Goal: Task Accomplishment & Management: Manage account settings

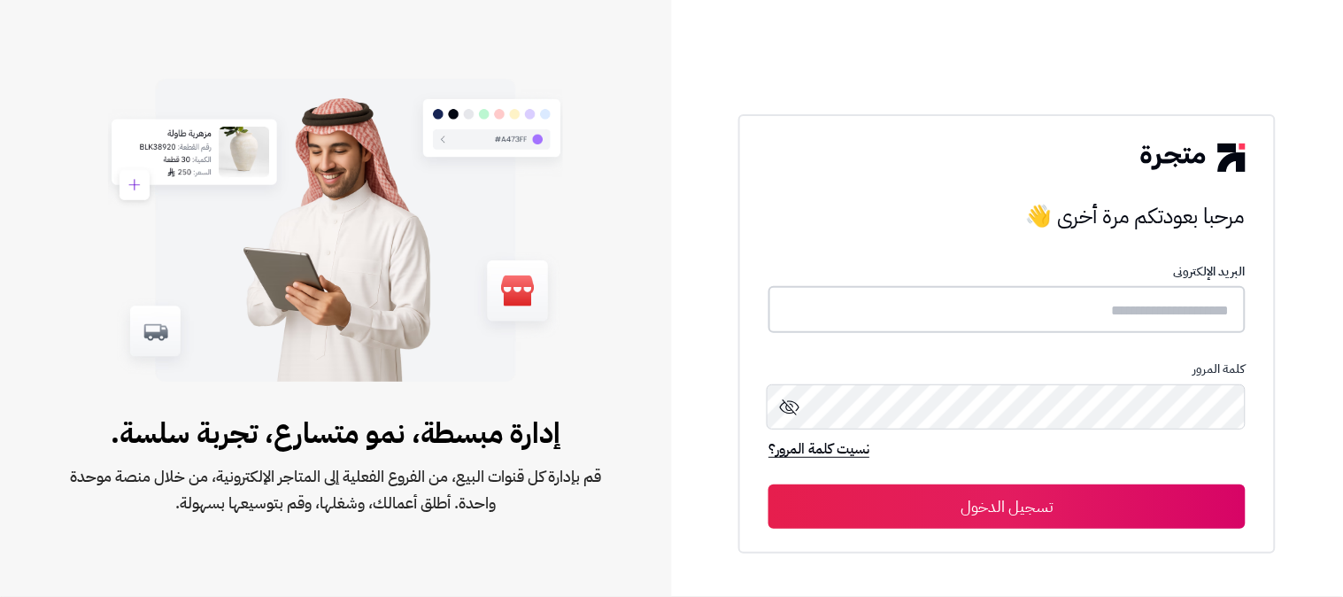
click at [1043, 302] on input "text" at bounding box center [1006, 309] width 477 height 47
type input "*"
type input "******"
click at [768, 483] on button "تسجيل الدخول" at bounding box center [1006, 505] width 477 height 44
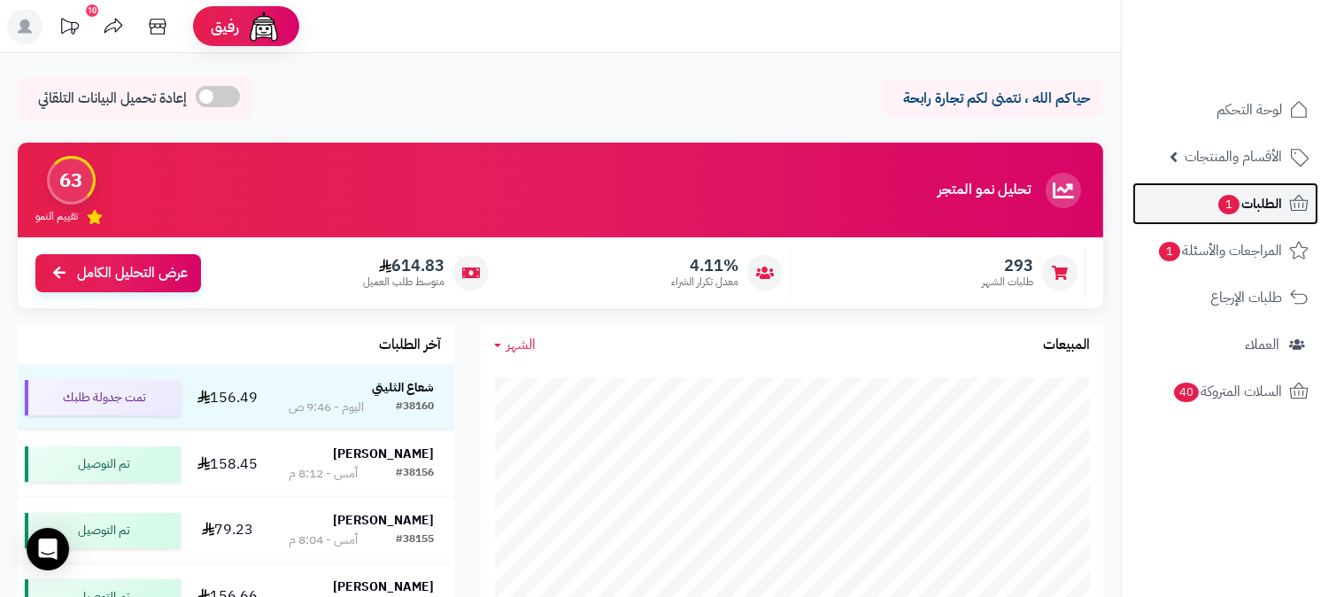
click at [1237, 197] on span "الطلبات 1" at bounding box center [1249, 203] width 66 height 25
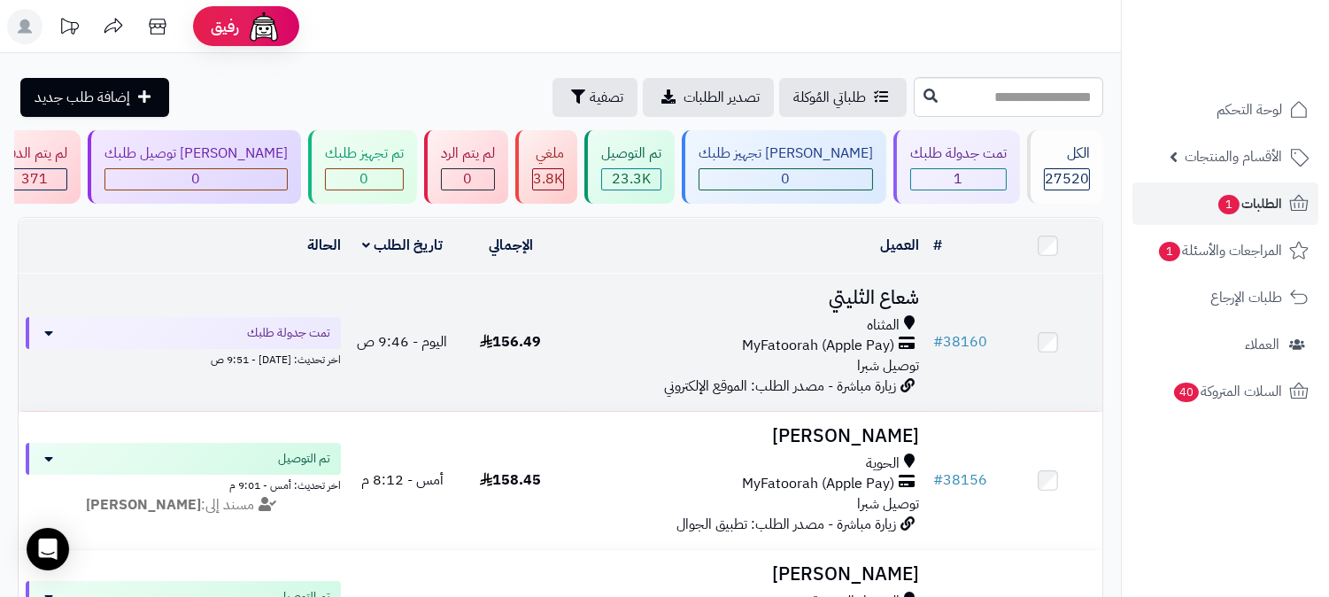
click at [896, 358] on span "توصيل شبرا" at bounding box center [888, 365] width 62 height 21
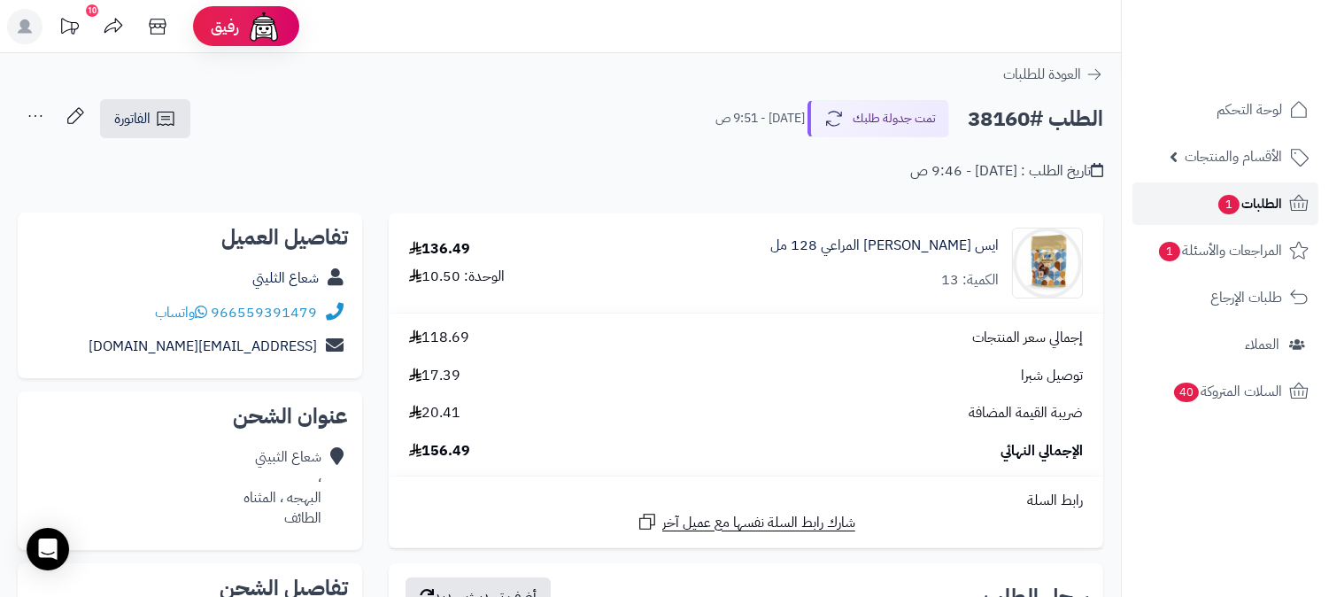
click at [1236, 208] on span "1" at bounding box center [1228, 204] width 21 height 19
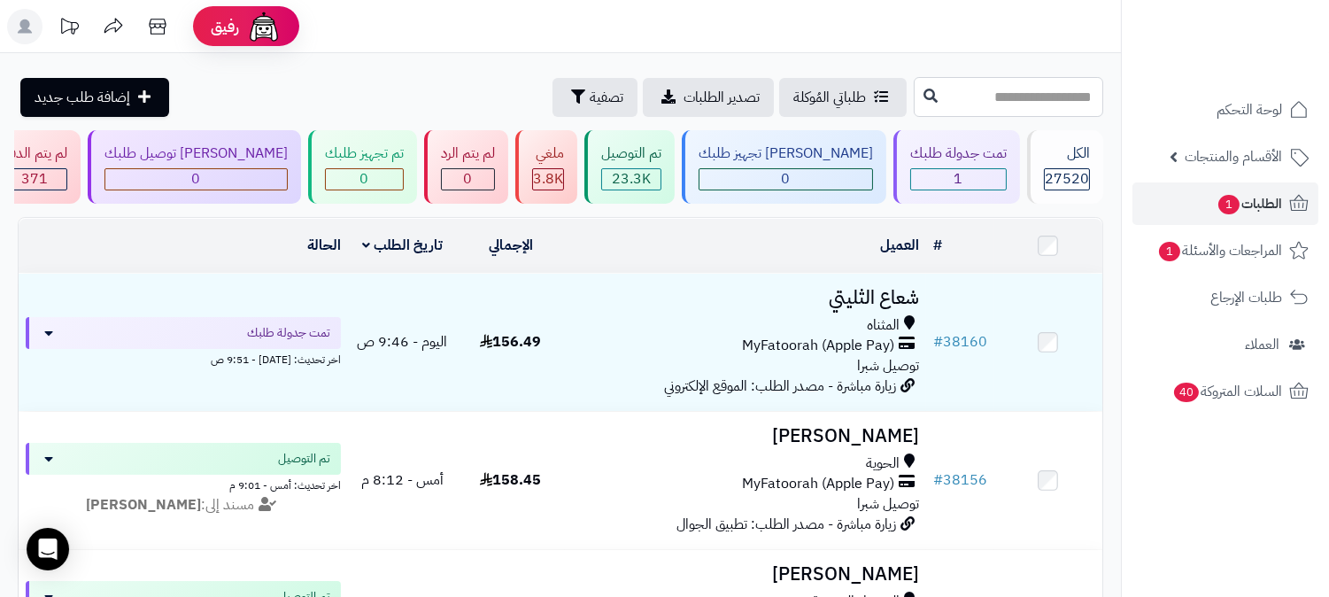
click at [945, 100] on input "text" at bounding box center [1007, 97] width 189 height 40
click at [1230, 215] on span "الطلبات 1" at bounding box center [1249, 203] width 66 height 25
click at [1232, 215] on span "الطلبات 1" at bounding box center [1249, 203] width 66 height 25
click at [1290, 210] on icon at bounding box center [1298, 203] width 21 height 21
click at [1223, 212] on link "الطلبات" at bounding box center [1225, 203] width 186 height 42
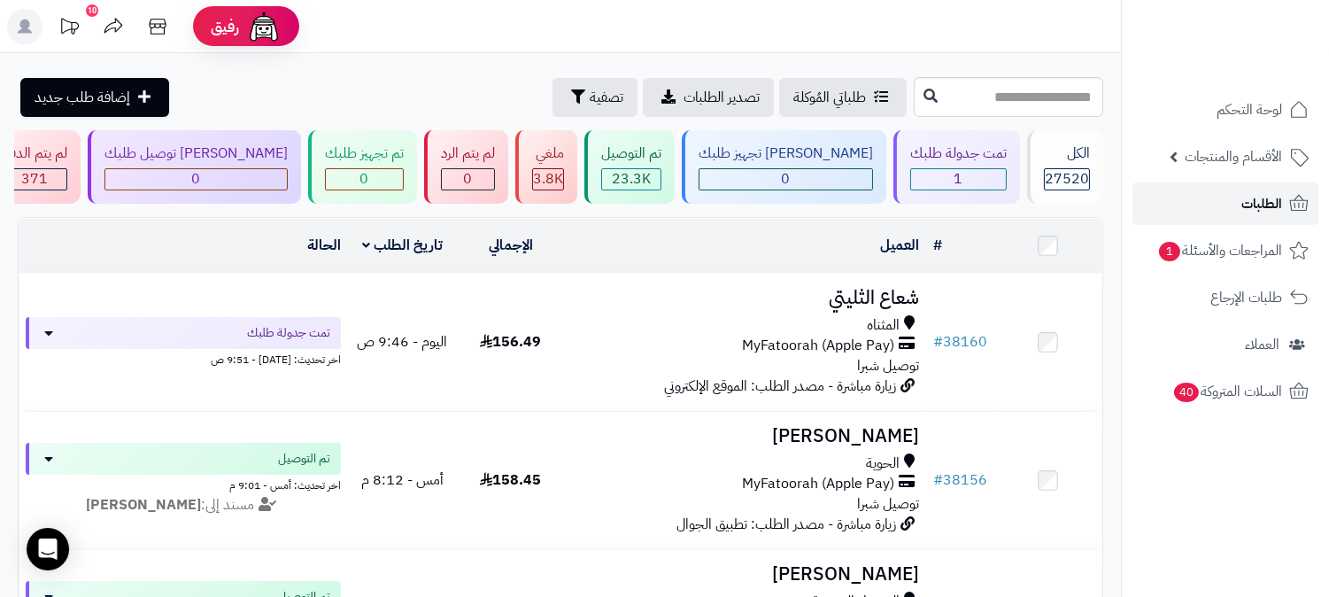
click at [1228, 204] on link "الطلبات" at bounding box center [1225, 203] width 186 height 42
click at [1228, 202] on link "الطلبات" at bounding box center [1225, 203] width 186 height 42
click at [1261, 199] on span "الطلبات" at bounding box center [1261, 203] width 41 height 25
click at [1255, 200] on span "الطلبات" at bounding box center [1261, 203] width 41 height 25
click at [1279, 206] on span "الطلبات" at bounding box center [1261, 203] width 41 height 25
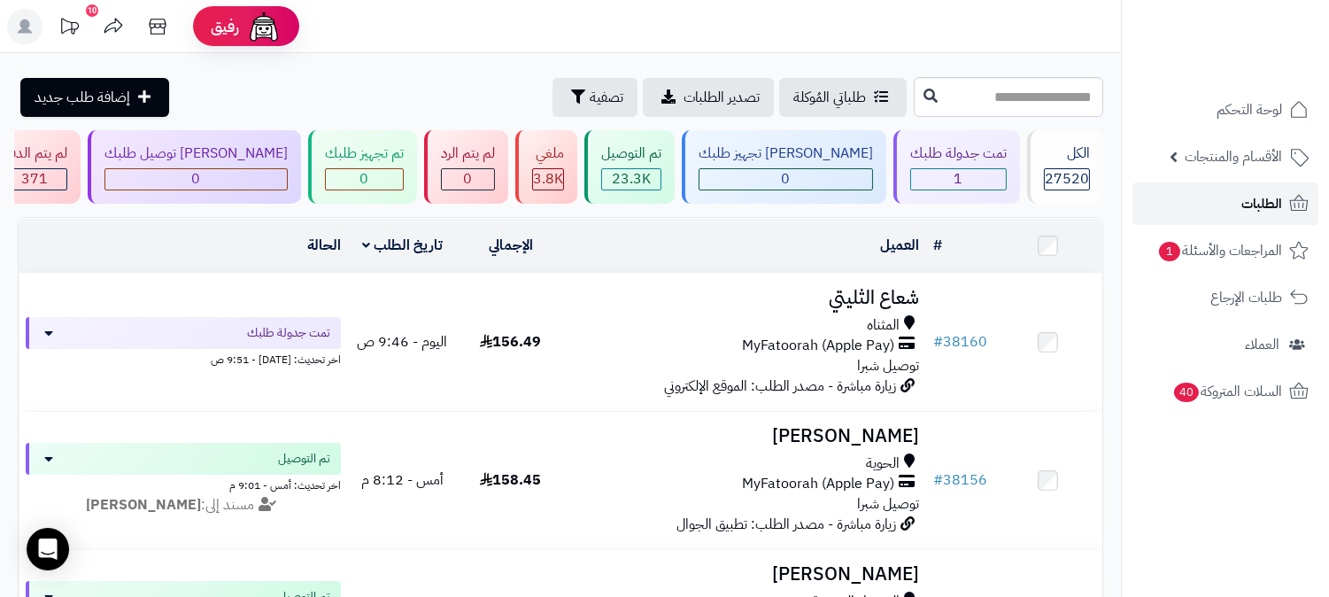
click at [1222, 206] on link "الطلبات" at bounding box center [1225, 203] width 186 height 42
click at [1249, 210] on span "الطلبات" at bounding box center [1261, 203] width 41 height 25
click at [1257, 207] on span "الطلبات" at bounding box center [1261, 203] width 41 height 25
click at [1198, 210] on link "الطلبات" at bounding box center [1225, 203] width 186 height 42
click at [1199, 207] on link "الطلبات" at bounding box center [1225, 203] width 186 height 42
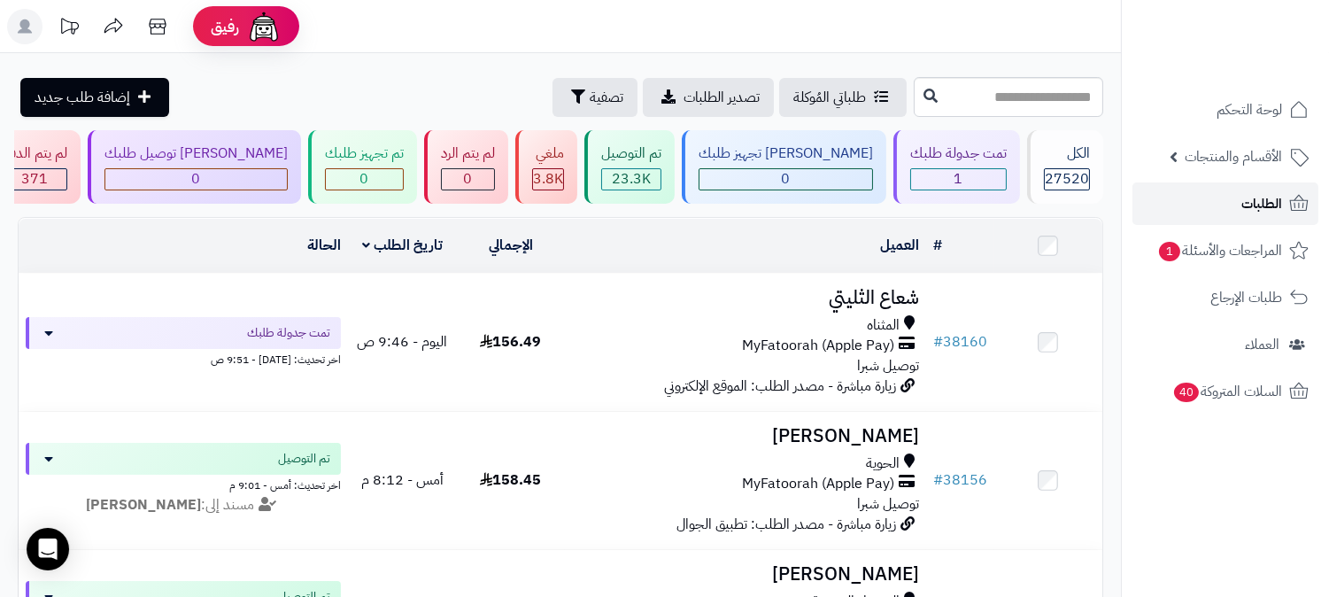
click at [1233, 212] on link "الطلبات" at bounding box center [1225, 203] width 186 height 42
click at [1278, 201] on span "الطلبات" at bounding box center [1261, 203] width 41 height 25
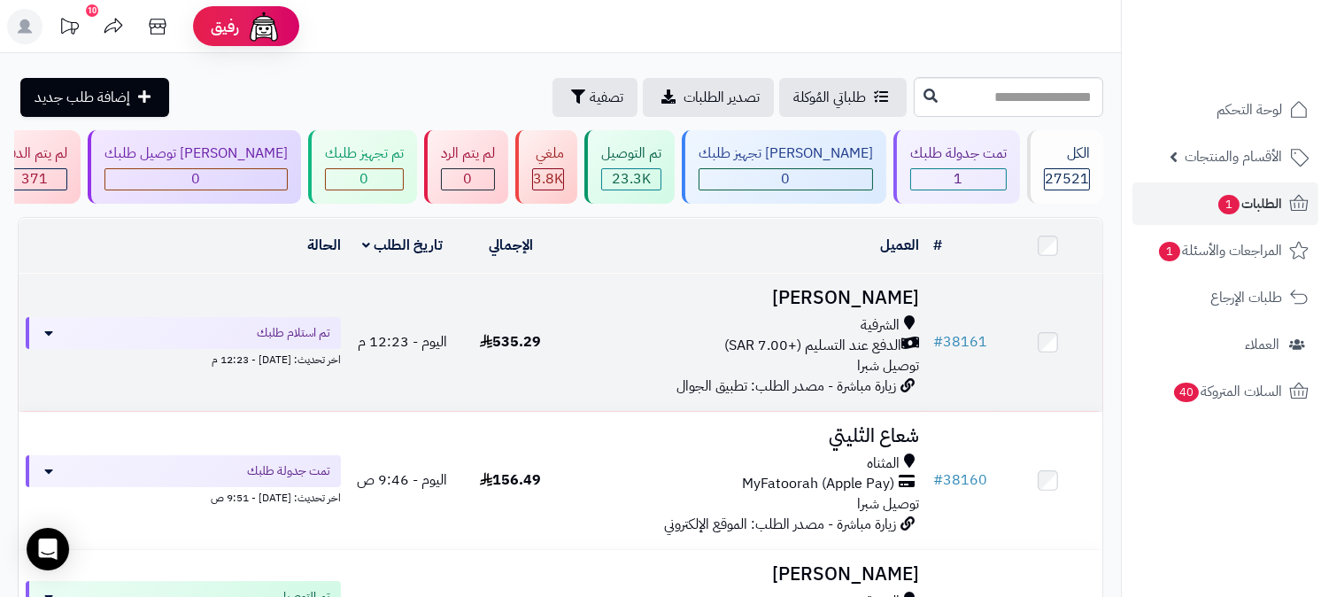
click at [835, 337] on span "الدفع عند التسليم (+7.00 SAR)" at bounding box center [812, 345] width 177 height 20
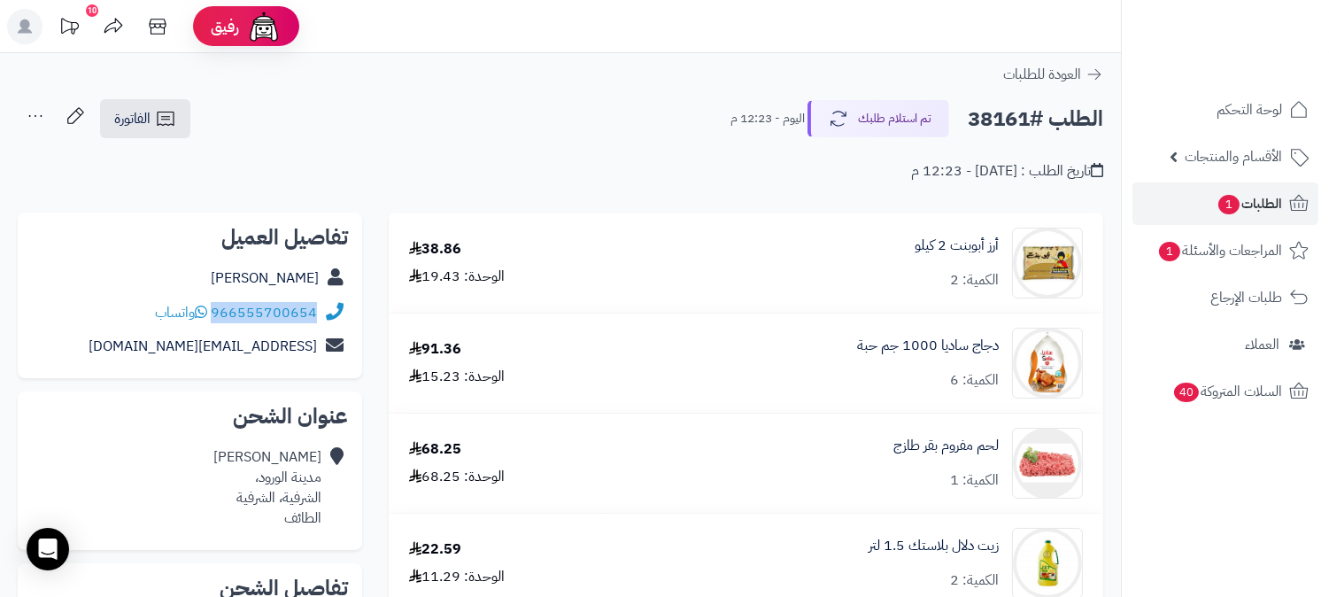
drag, startPoint x: 213, startPoint y: 311, endPoint x: 319, endPoint y: 312, distance: 105.3
click at [319, 312] on div "966555700654 واتساب" at bounding box center [190, 313] width 316 height 35
copy div "966555700654"
click at [850, 108] on button "تم استلام طلبك" at bounding box center [878, 117] width 142 height 37
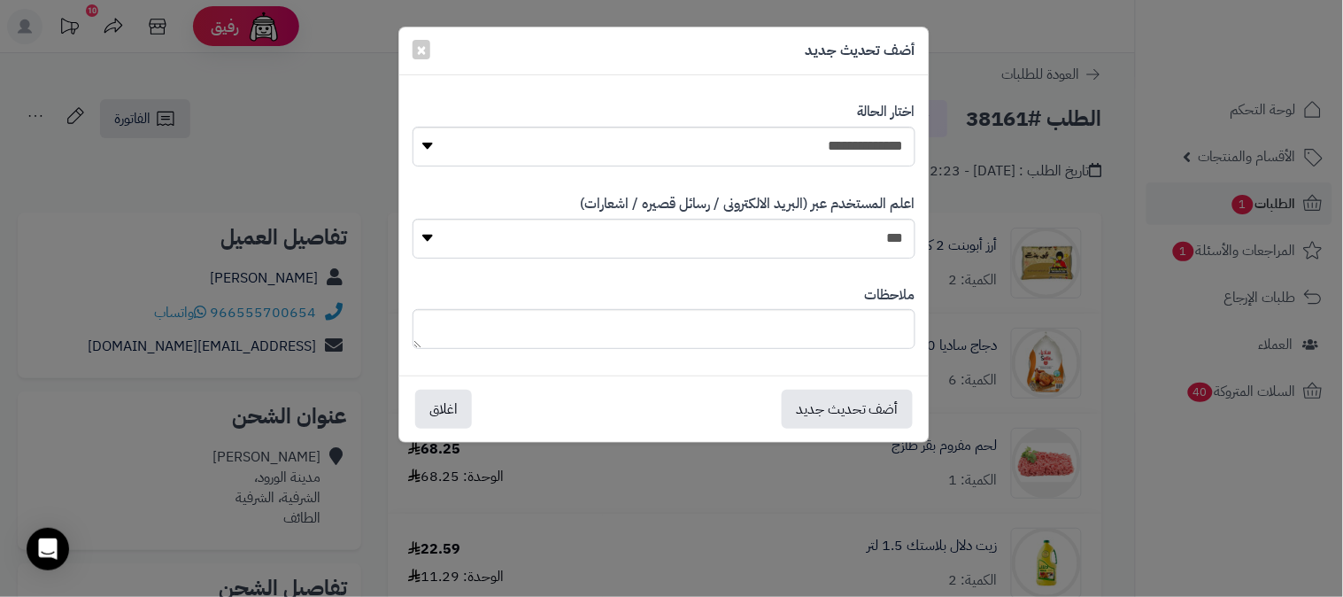
click at [820, 122] on div "**********" at bounding box center [663, 134] width 503 height 91
drag, startPoint x: 821, startPoint y: 147, endPoint x: 821, endPoint y: 161, distance: 14.2
click at [821, 147] on select "**********" at bounding box center [663, 147] width 503 height 40
select select "*"
click at [412, 127] on select "**********" at bounding box center [663, 147] width 503 height 40
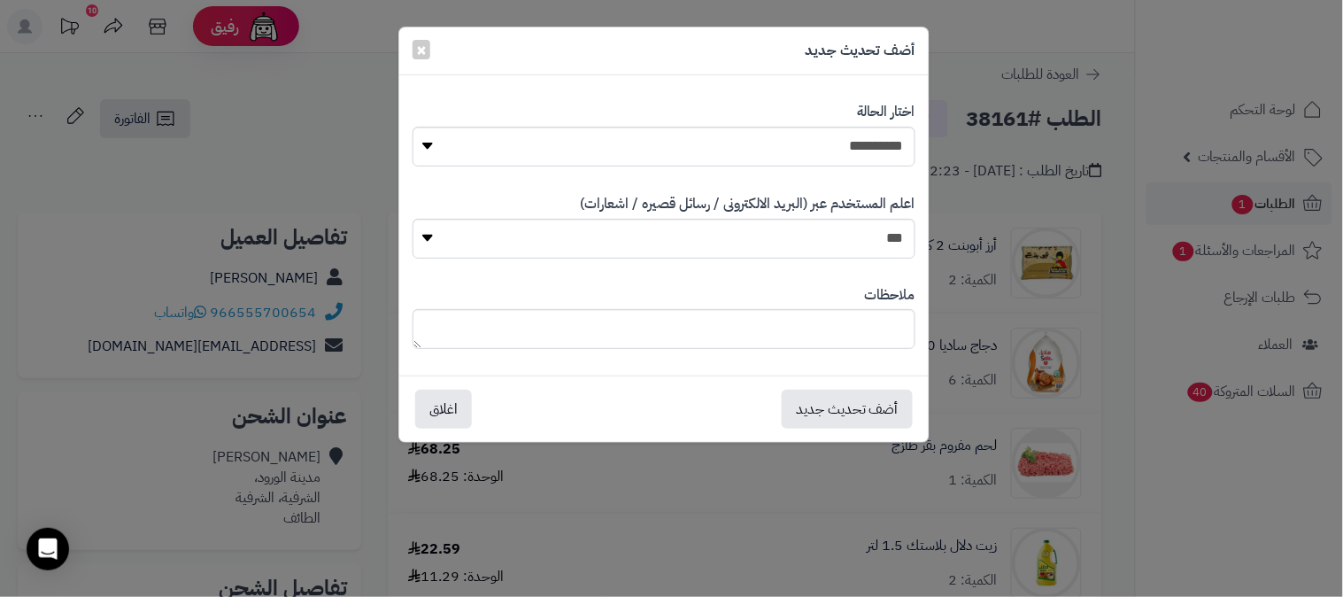
click at [770, 301] on div "ملاحظات" at bounding box center [663, 317] width 503 height 91
click at [759, 316] on textarea at bounding box center [663, 329] width 503 height 40
type textarea "****"
click at [851, 421] on button "أضف تحديث جديد" at bounding box center [847, 408] width 131 height 39
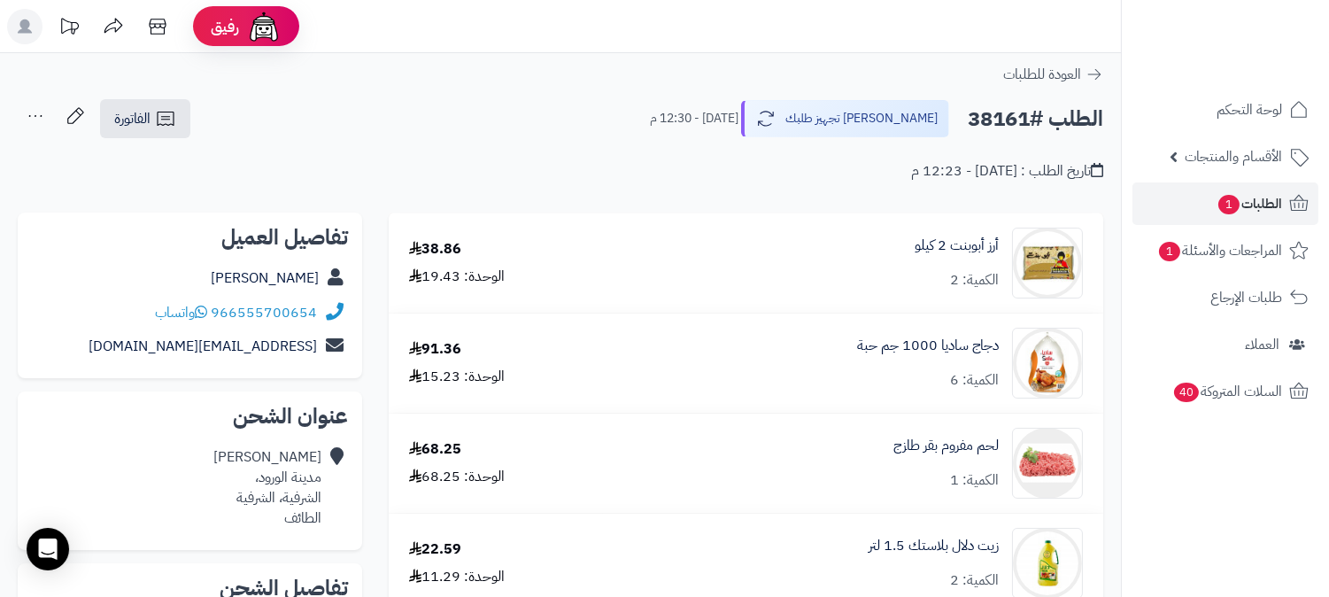
click at [29, 113] on icon at bounding box center [35, 115] width 35 height 35
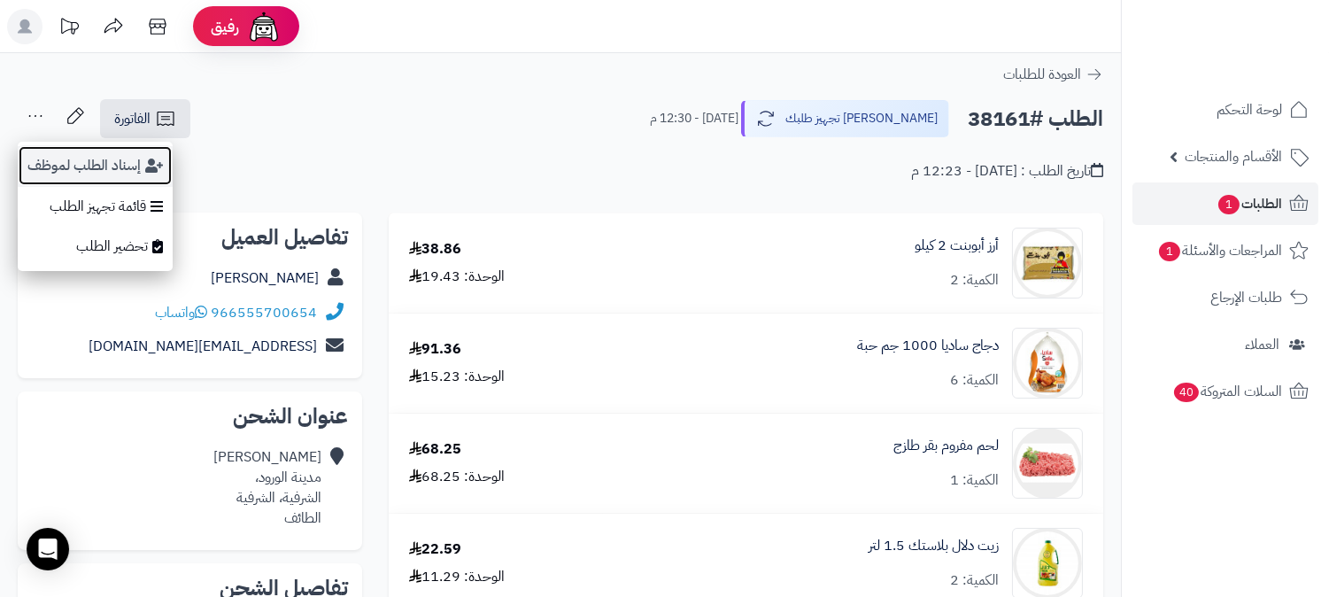
click at [59, 159] on button "إسناد الطلب لموظف" at bounding box center [95, 165] width 155 height 41
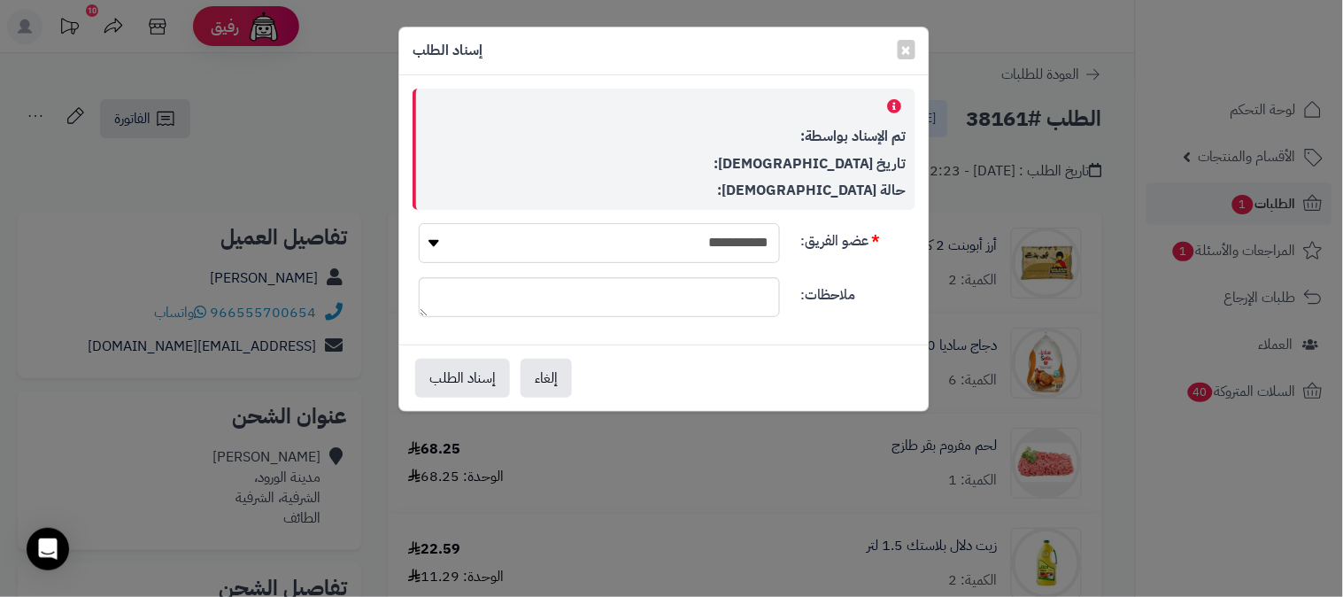
click at [683, 236] on select "**********" at bounding box center [599, 243] width 361 height 40
select select "**"
click at [419, 223] on select "**********" at bounding box center [599, 243] width 361 height 40
click at [455, 382] on button "إسناد الطلب" at bounding box center [462, 377] width 95 height 39
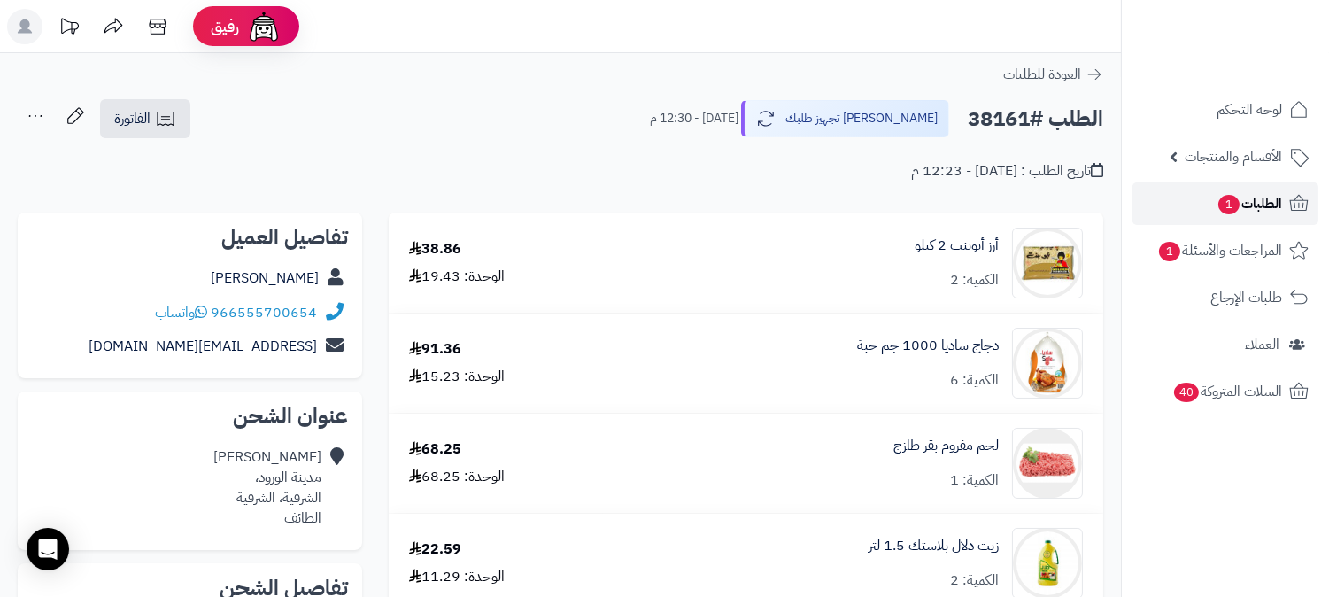
click at [1249, 209] on span "الطلبات 1" at bounding box center [1249, 203] width 66 height 25
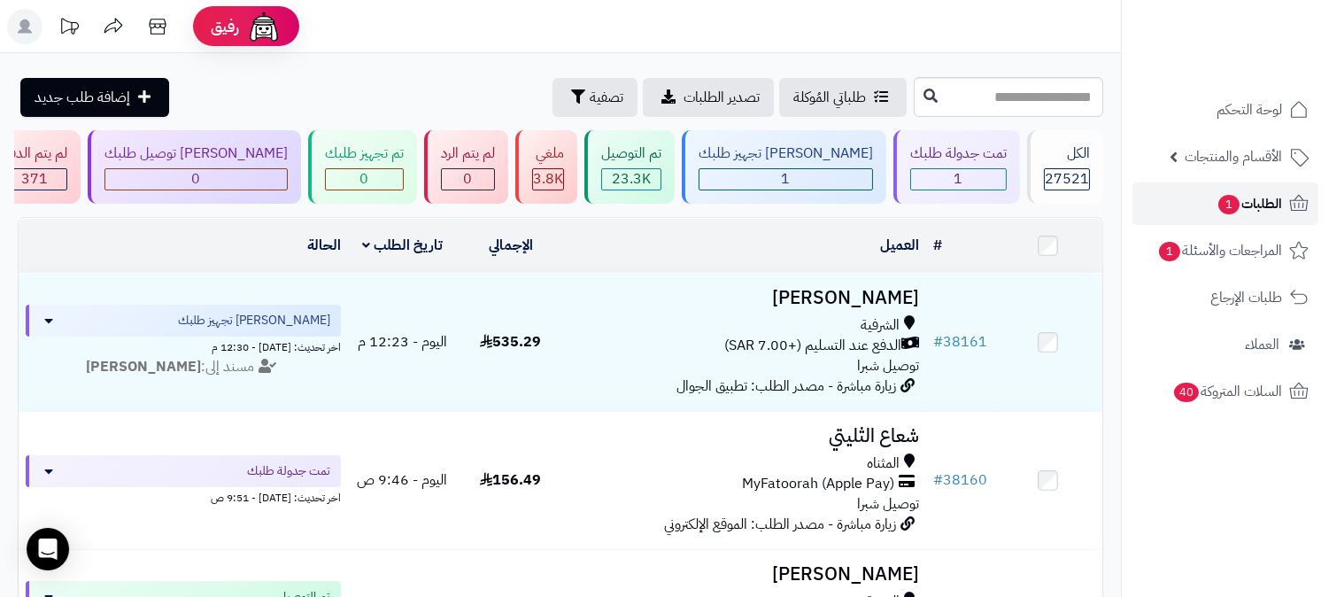
click at [1237, 205] on span "1" at bounding box center [1228, 204] width 21 height 19
click at [1279, 214] on span "الطلبات 1" at bounding box center [1249, 203] width 66 height 25
click at [1267, 205] on span "الطلبات 1" at bounding box center [1249, 203] width 66 height 25
click at [1229, 201] on span "1" at bounding box center [1228, 204] width 21 height 19
click at [1268, 206] on span "الطلبات 1" at bounding box center [1249, 203] width 66 height 25
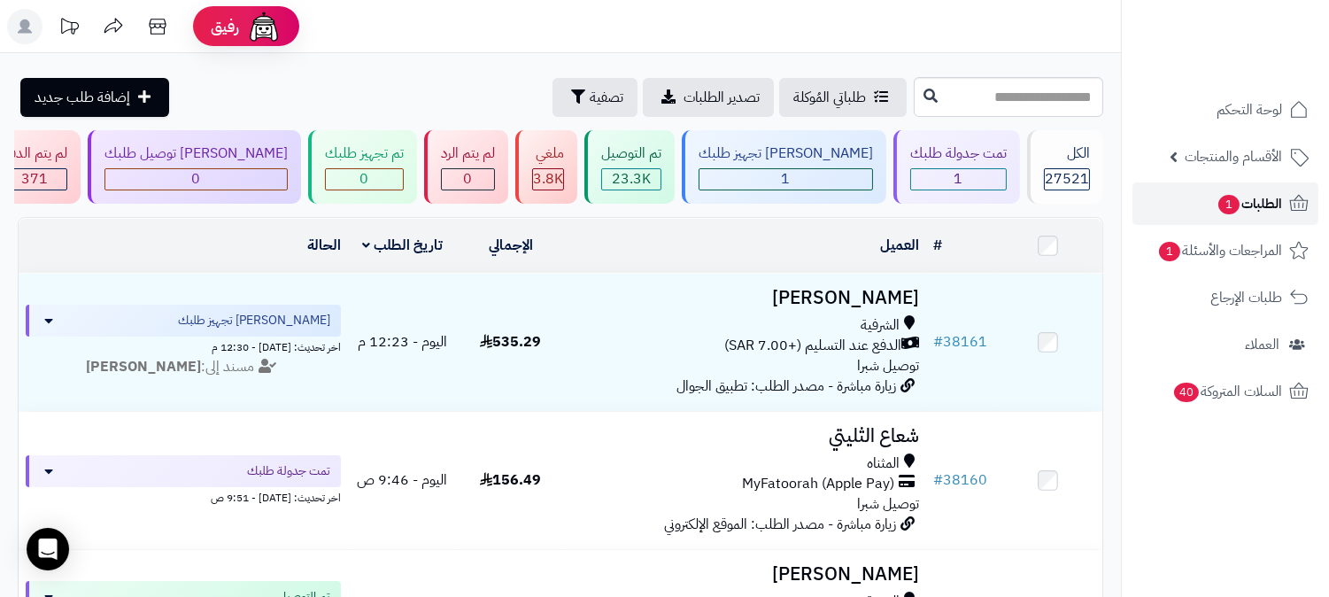
click at [1261, 200] on span "الطلبات 1" at bounding box center [1249, 203] width 66 height 25
click at [1216, 205] on span "الطلبات 1" at bounding box center [1249, 203] width 66 height 25
click at [1257, 204] on span "الطلبات 1" at bounding box center [1249, 203] width 66 height 25
click at [1270, 213] on span "الطلبات 1" at bounding box center [1249, 203] width 66 height 25
click at [1229, 204] on span "1" at bounding box center [1228, 204] width 22 height 20
